Goal: Information Seeking & Learning: Find specific fact

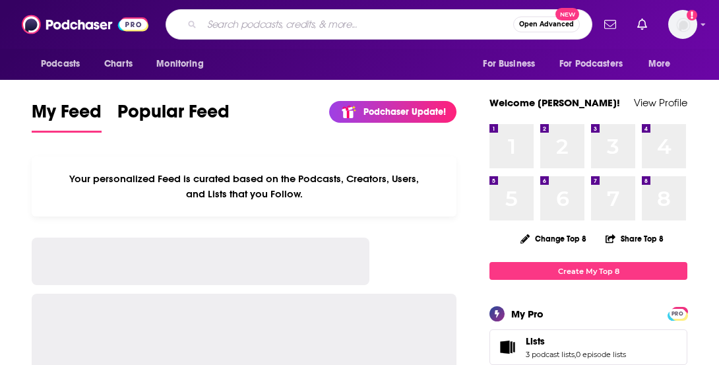
click at [422, 30] on input "Search podcasts, credits, & more..." at bounding box center [357, 24] width 311 height 21
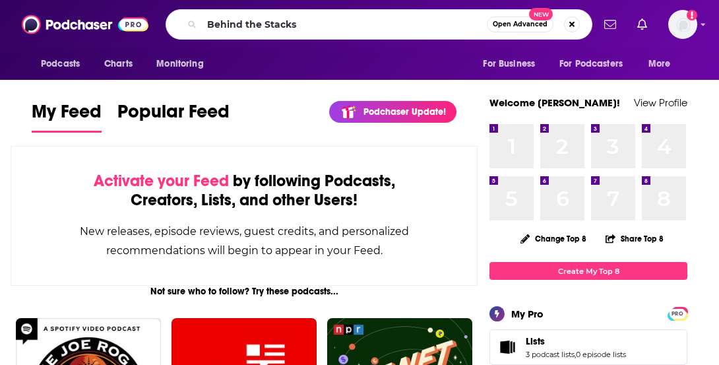
type input "Behind the Stacks"
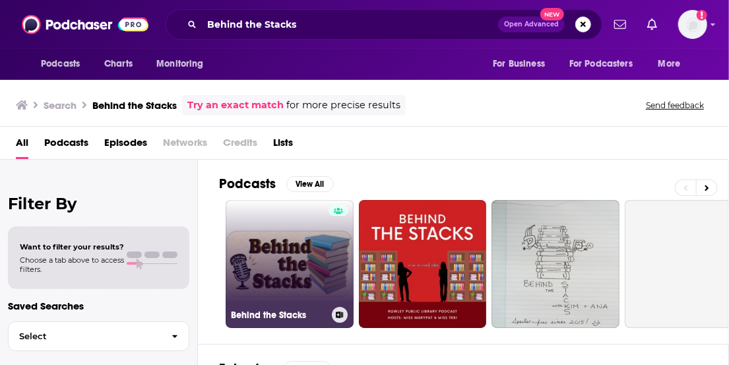
click at [284, 258] on link "Behind the Stacks" at bounding box center [290, 264] width 128 height 128
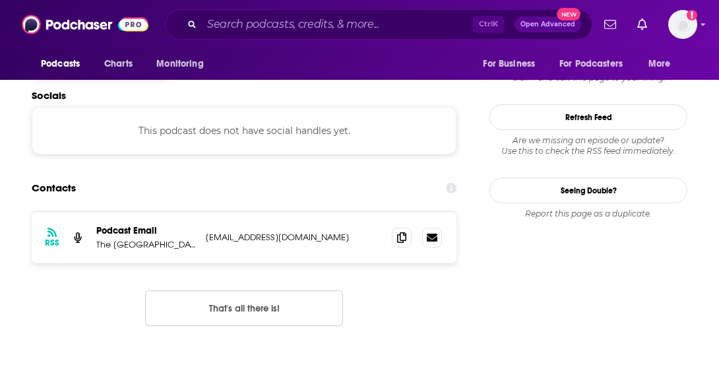
scroll to position [1215, 0]
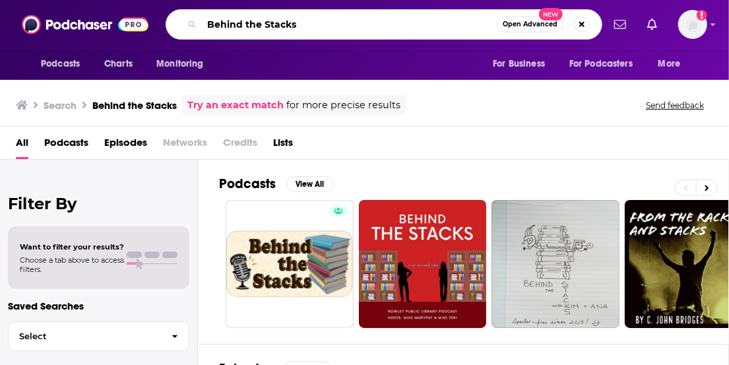
click at [322, 19] on input "Behind the Stacks" at bounding box center [349, 24] width 295 height 21
type input "Behind the Stacks [PERSON_NAME]"
